Goal: Find specific page/section: Find specific page/section

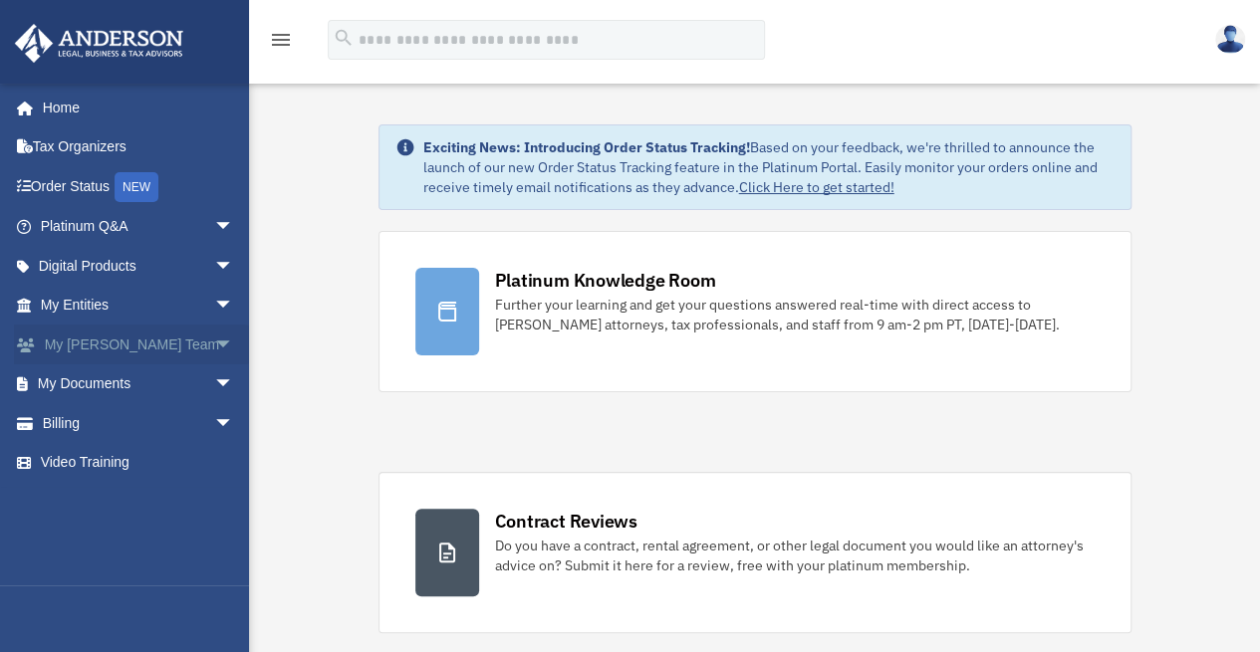
click at [214, 340] on span "arrow_drop_down" at bounding box center [234, 345] width 40 height 41
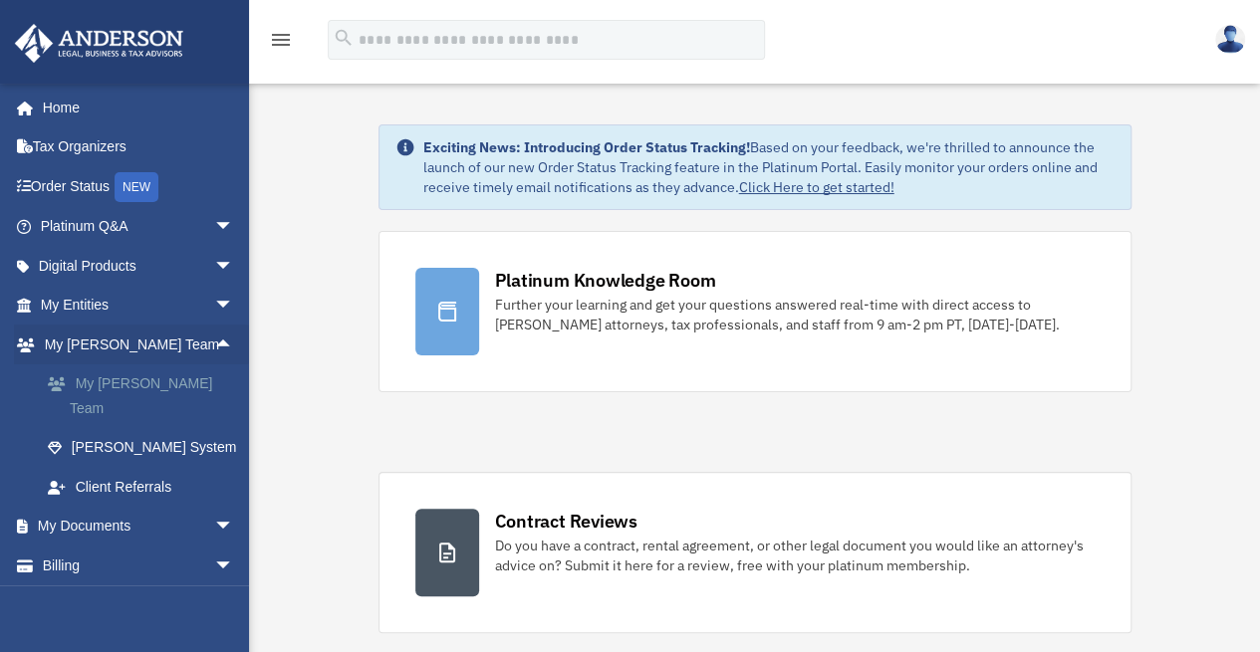
click at [174, 381] on link "My [PERSON_NAME] Team" at bounding box center [146, 396] width 236 height 64
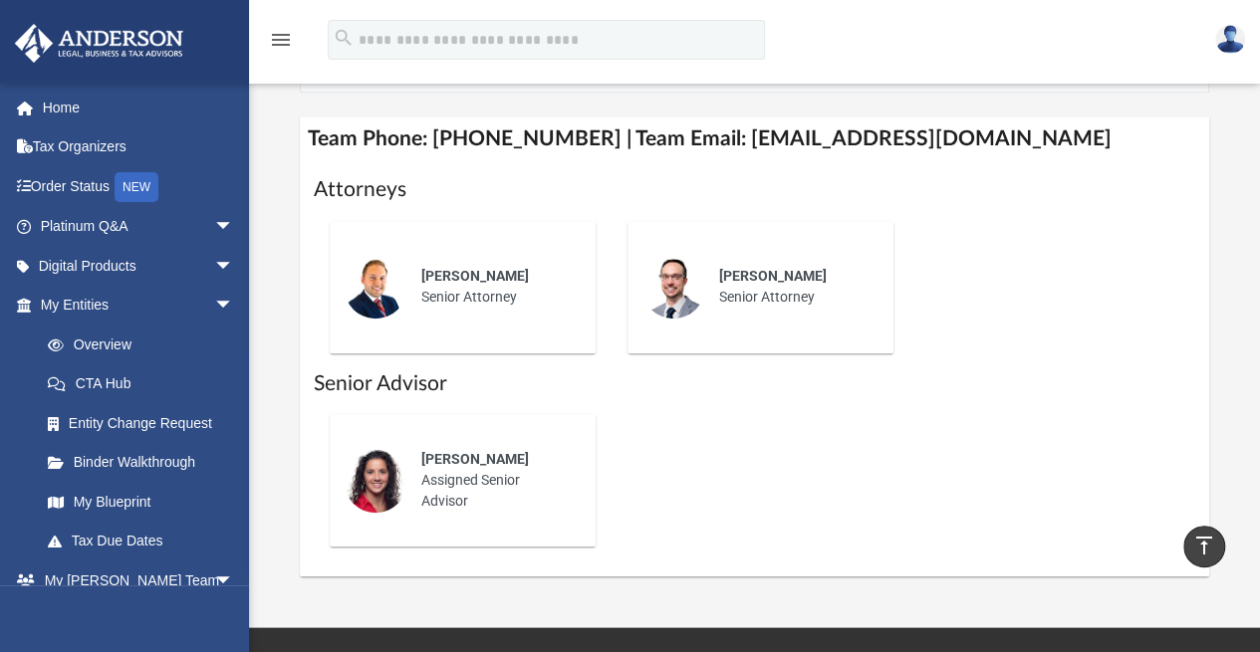
scroll to position [800, 0]
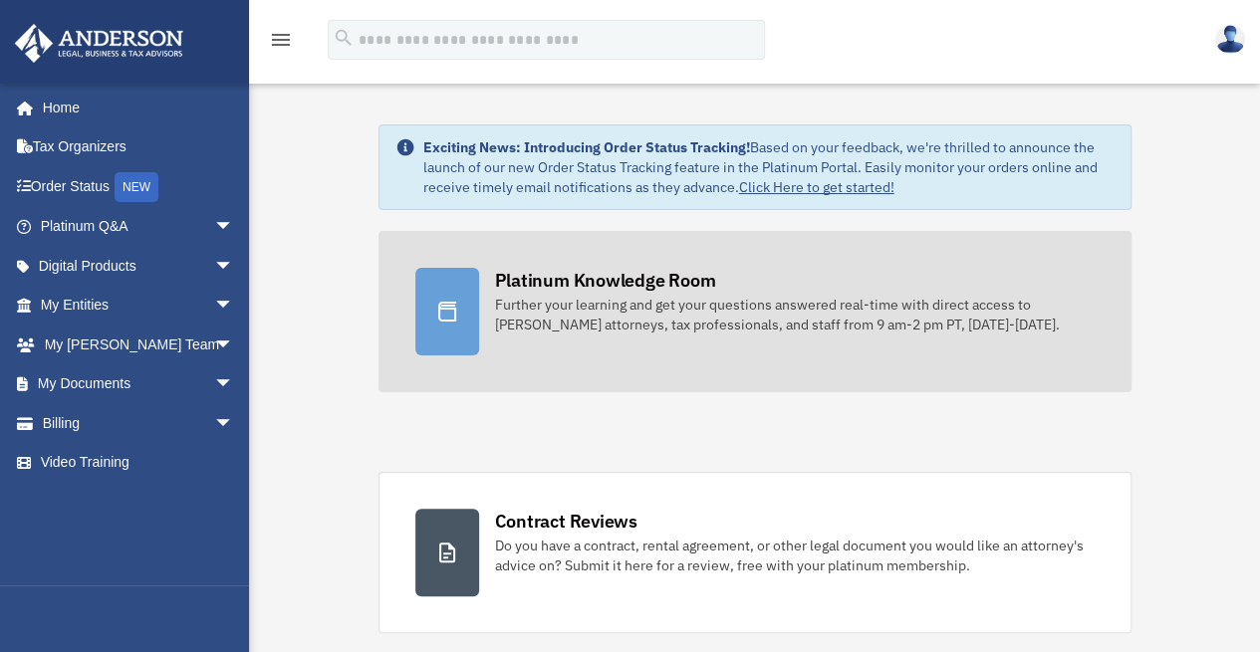
click at [472, 324] on div at bounding box center [447, 312] width 64 height 88
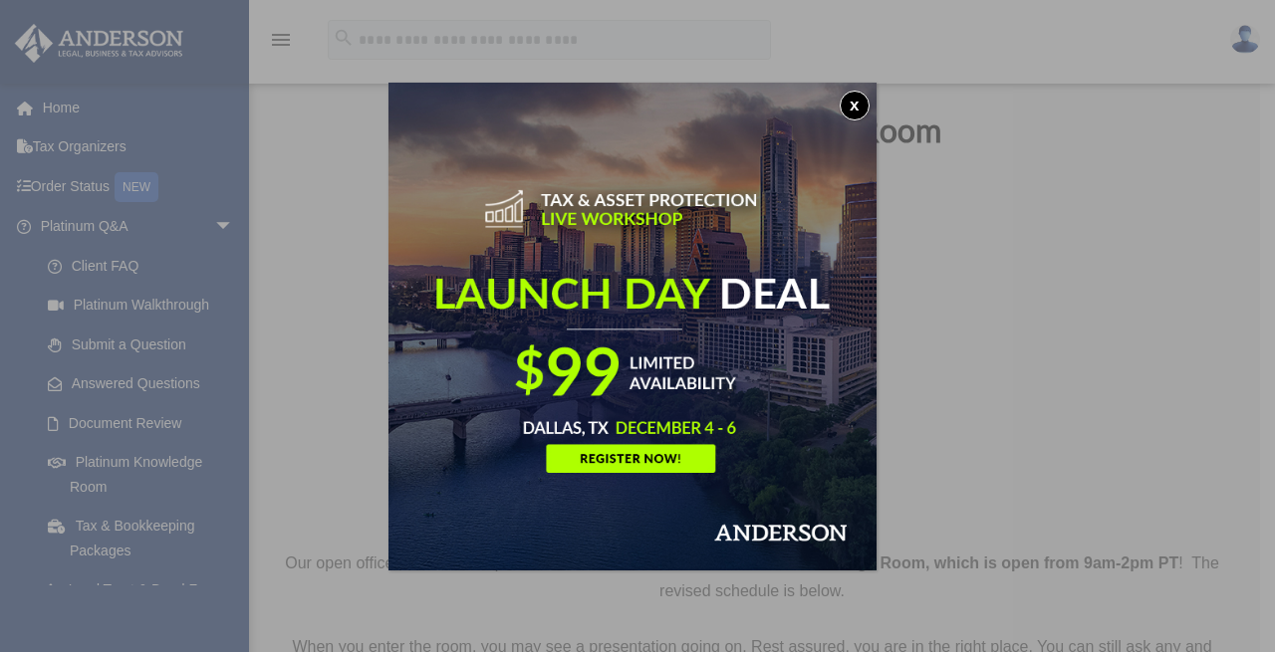
click at [863, 106] on button "x" at bounding box center [854, 106] width 30 height 30
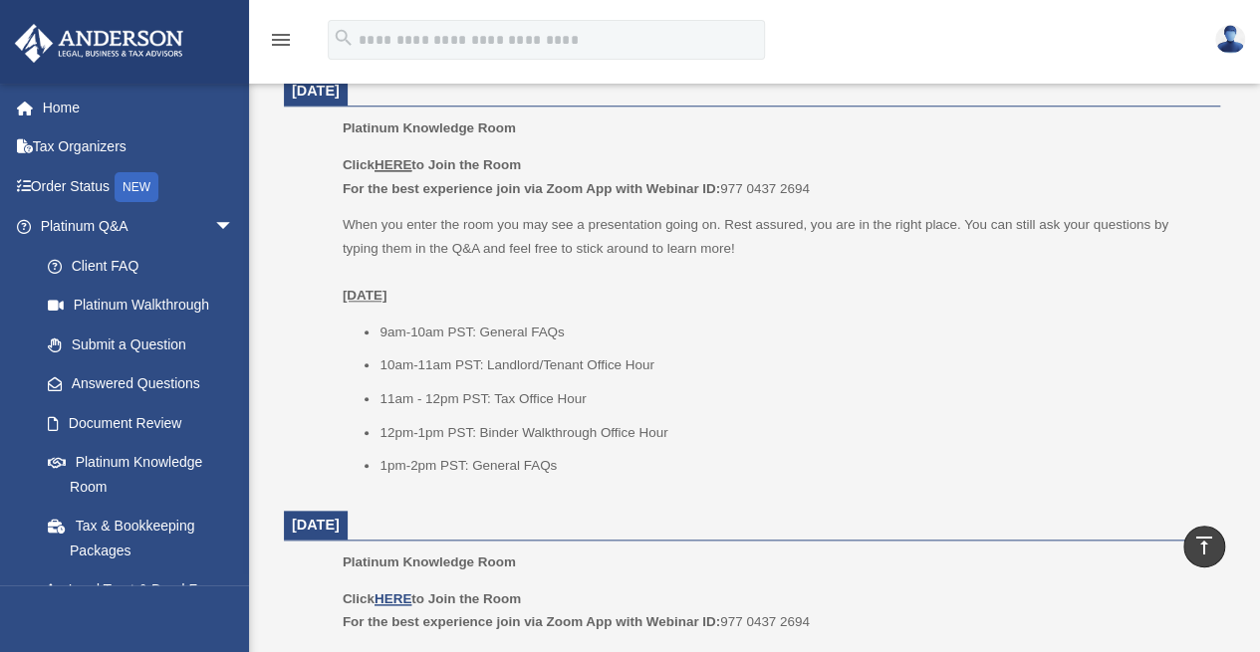
scroll to position [833, 0]
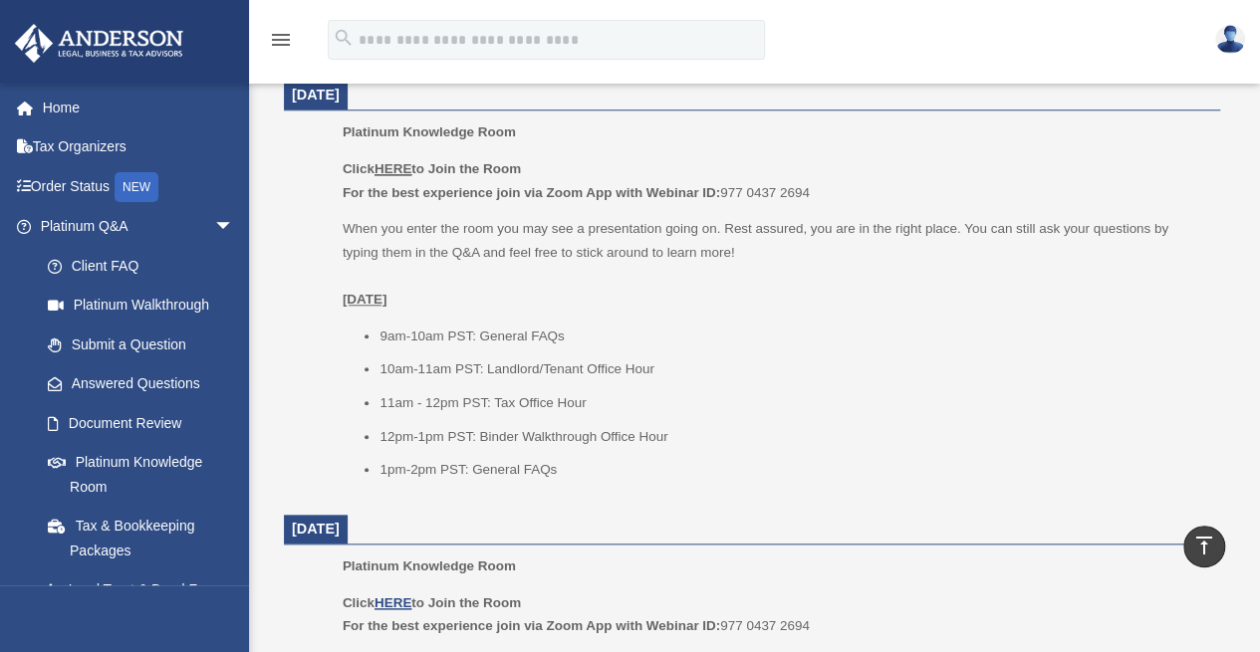
click at [389, 168] on u "HERE" at bounding box center [392, 168] width 37 height 15
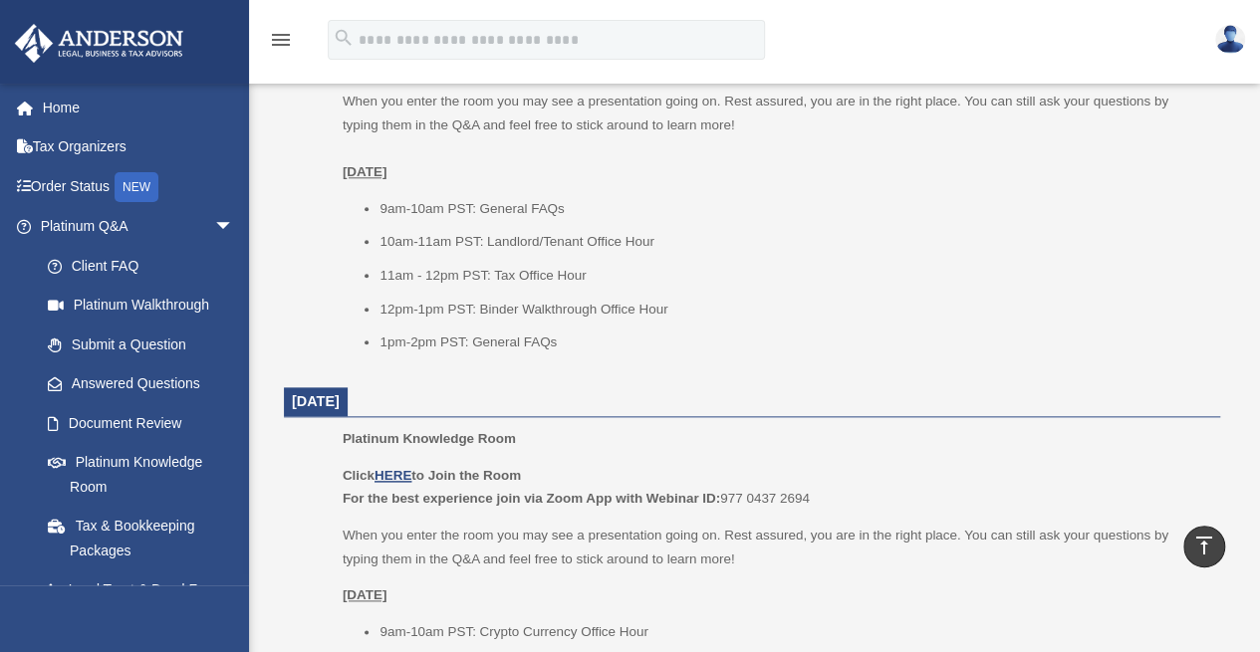
scroll to position [965, 0]
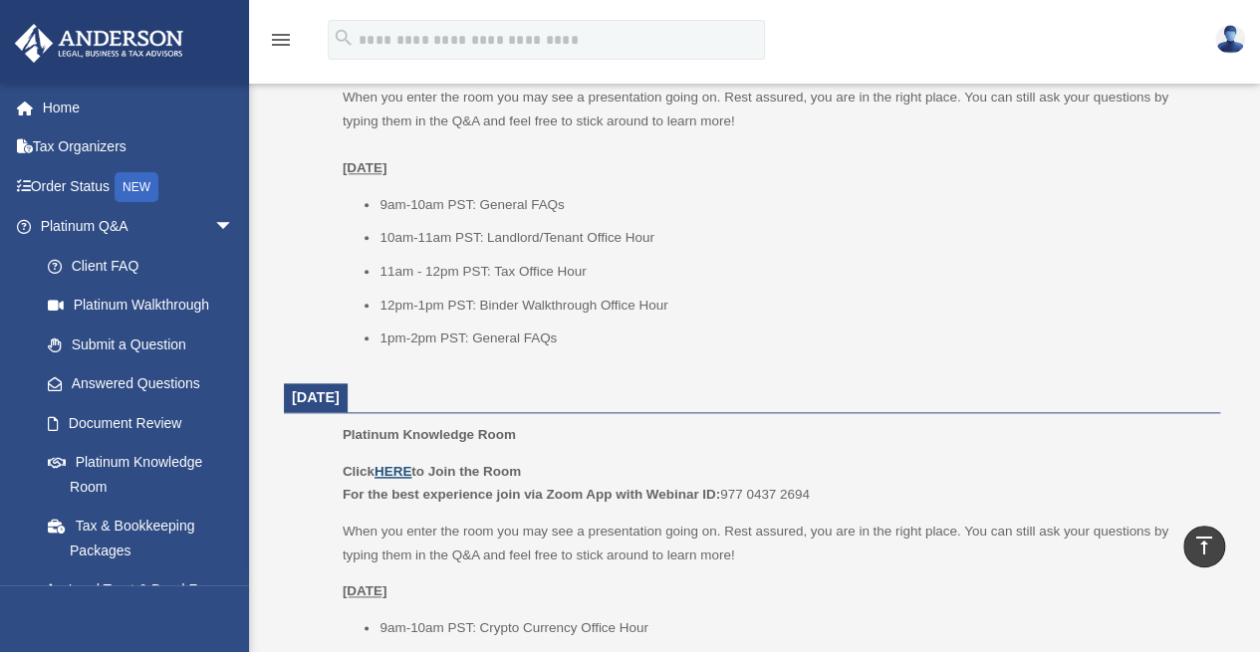
click at [400, 468] on u "HERE" at bounding box center [392, 471] width 37 height 15
